Goal: Information Seeking & Learning: Learn about a topic

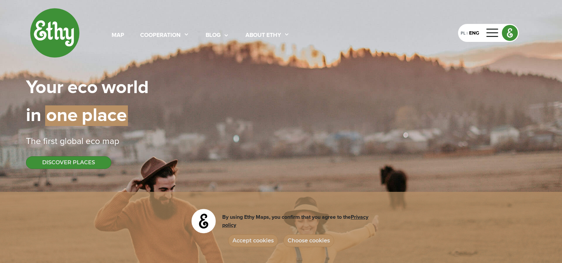
select select
click at [270, 34] on div "About ethy" at bounding box center [264, 35] width 36 height 9
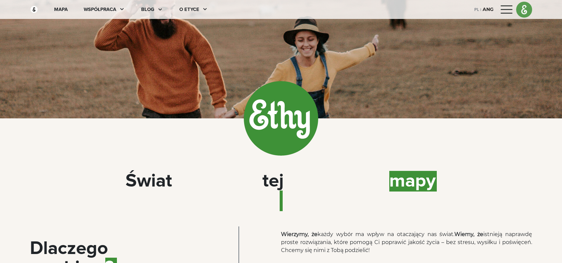
click at [476, 11] on font "PL" at bounding box center [476, 10] width 5 height 4
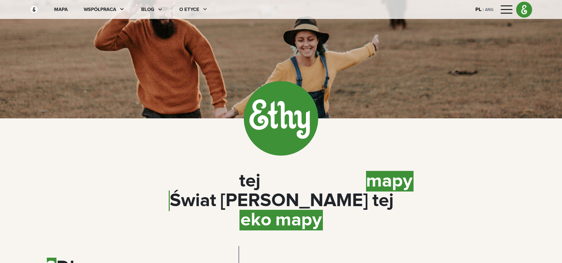
click at [199, 10] on div at bounding box center [203, 9] width 9 height 7
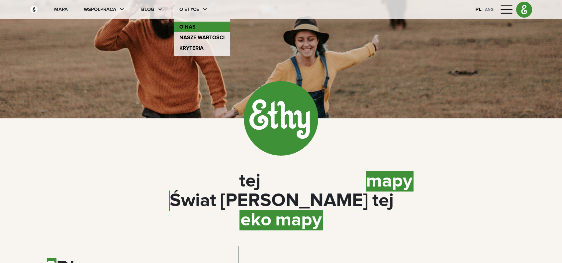
click at [181, 26] on font "O nas" at bounding box center [187, 26] width 16 height 5
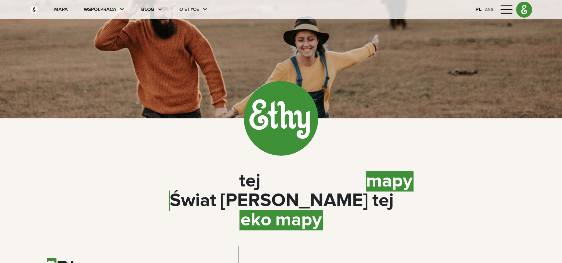
click at [194, 8] on font "O etyce" at bounding box center [189, 9] width 20 height 5
click at [62, 7] on font "mapa" at bounding box center [61, 9] width 14 height 5
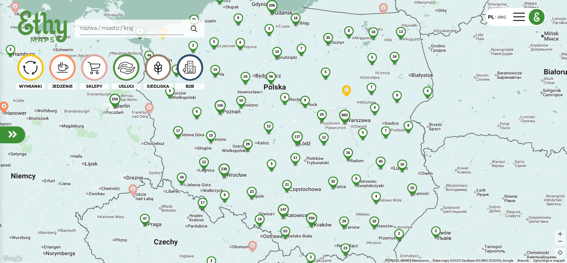
click at [349, 115] on div "883" at bounding box center [345, 115] width 22 height 11
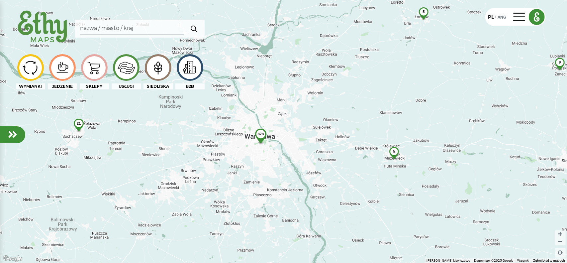
click at [260, 135] on font "878" at bounding box center [260, 134] width 6 height 4
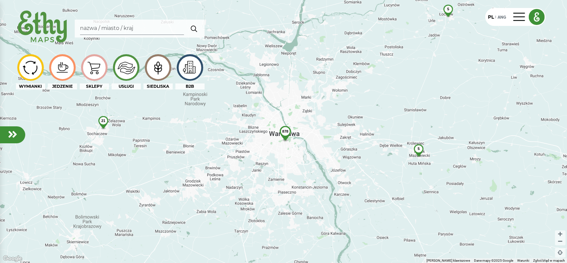
click at [286, 133] on font "878" at bounding box center [285, 131] width 6 height 4
click at [130, 67] on img at bounding box center [126, 67] width 22 height 22
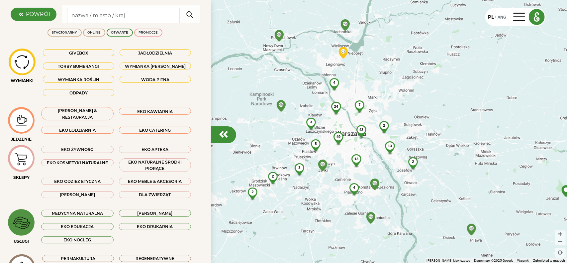
click at [83, 115] on font "[PERSON_NAME] & RESTAURACJA" at bounding box center [77, 113] width 39 height 11
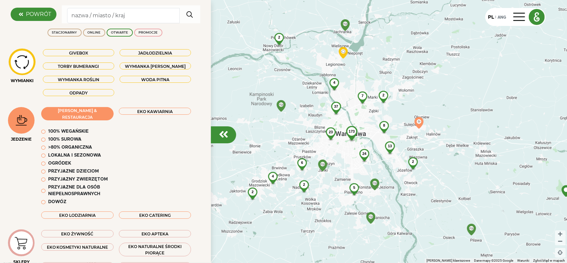
click at [152, 111] on font "EKO KAWIARNIA" at bounding box center [155, 111] width 36 height 5
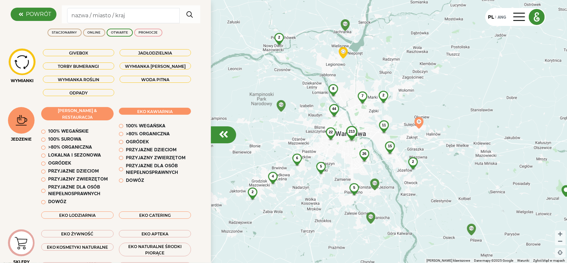
click at [75, 132] on font "100% wegańskie" at bounding box center [68, 131] width 41 height 5
click at [67, 141] on font "100% surowa" at bounding box center [64, 139] width 33 height 5
click at [43, 132] on em at bounding box center [43, 132] width 4 height 4
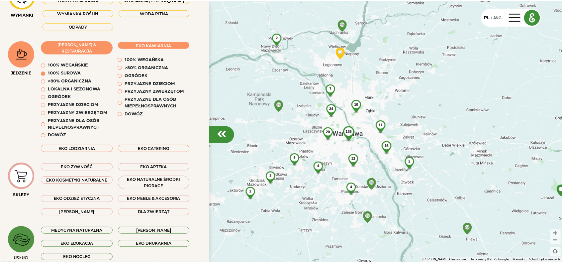
scroll to position [165, 0]
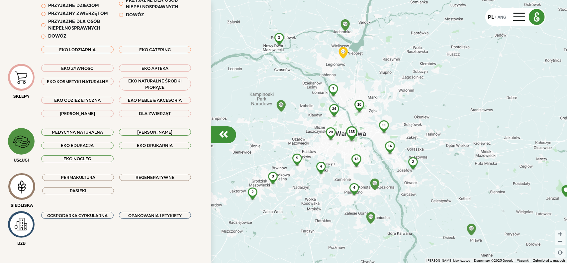
click at [74, 177] on font "Permakultura" at bounding box center [78, 177] width 35 height 5
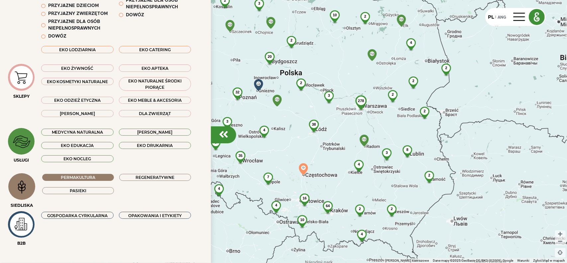
drag, startPoint x: 310, startPoint y: 124, endPoint x: 336, endPoint y: 116, distance: 27.9
click at [336, 116] on div "28 278 30 35 4 10 32 64 3 38 4 4 4 2 2 8 136 2 16 11 2 20 10 4 2 4 4 2 3 3 2 2 …" at bounding box center [283, 131] width 567 height 263
click at [305, 171] on img at bounding box center [304, 169] width 12 height 12
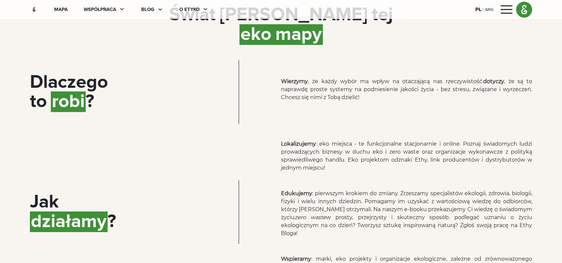
scroll to position [299, 0]
